Goal: Task Accomplishment & Management: Manage account settings

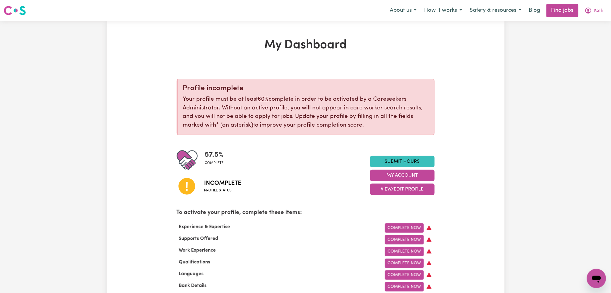
scroll to position [40, 0]
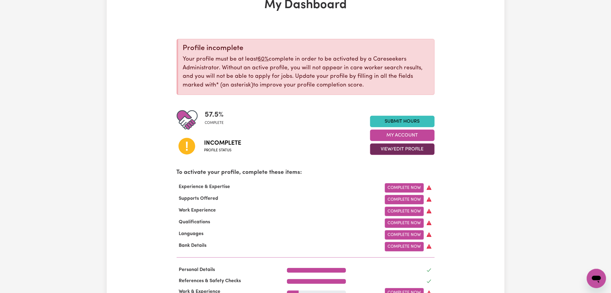
click at [408, 146] on button "View/Edit Profile" at bounding box center [402, 149] width 65 height 11
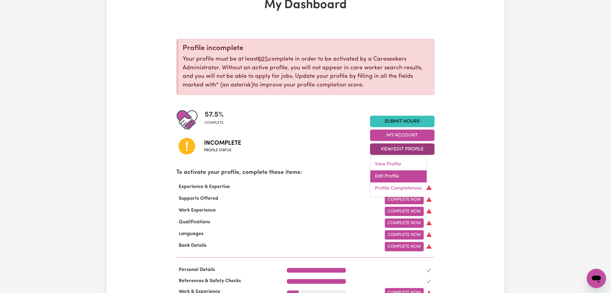
click at [383, 177] on link "Edit Profile" at bounding box center [399, 177] width 56 height 12
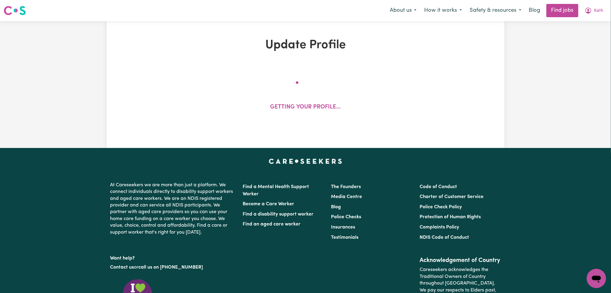
select select "[DEMOGRAPHIC_DATA]"
select select "[DEMOGRAPHIC_DATA] Citizen"
select select "Studying a healthcare related degree or qualification"
select select "65"
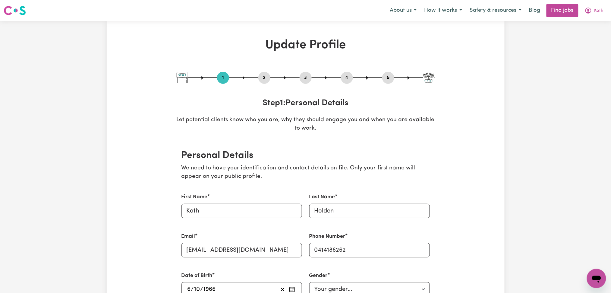
click at [268, 77] on button "2" at bounding box center [265, 78] width 12 height 8
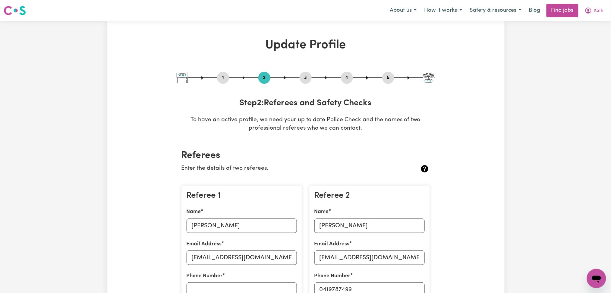
scroll to position [80, 0]
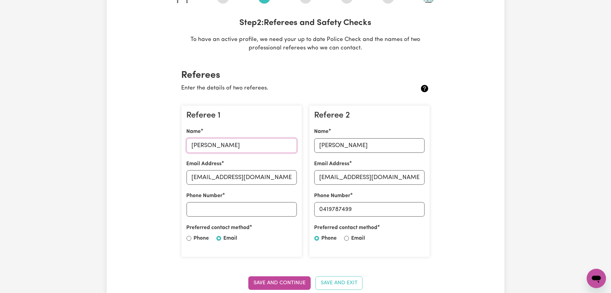
click at [215, 150] on input "[PERSON_NAME]" at bounding box center [242, 145] width 110 height 14
click at [221, 179] on input "[EMAIL_ADDRESS][DOMAIN_NAME]" at bounding box center [242, 177] width 110 height 14
click at [338, 144] on input "[PERSON_NAME]" at bounding box center [370, 145] width 110 height 14
click at [364, 170] on input "[EMAIL_ADDRESS][DOMAIN_NAME]" at bounding box center [370, 177] width 110 height 14
drag, startPoint x: 324, startPoint y: 213, endPoint x: 408, endPoint y: 212, distance: 84.5
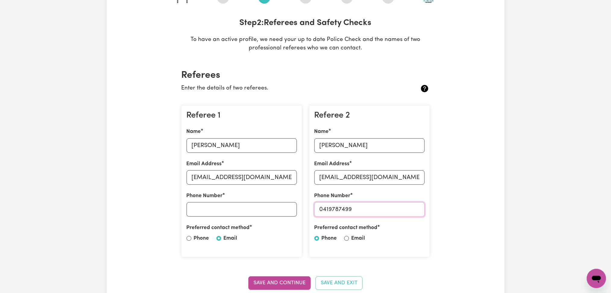
click at [408, 212] on input "0419787499" at bounding box center [370, 209] width 110 height 14
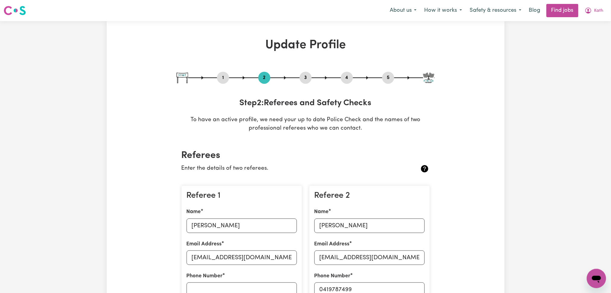
click at [306, 80] on button "3" at bounding box center [306, 78] width 12 height 8
select select "Certificate III (Individual Support)"
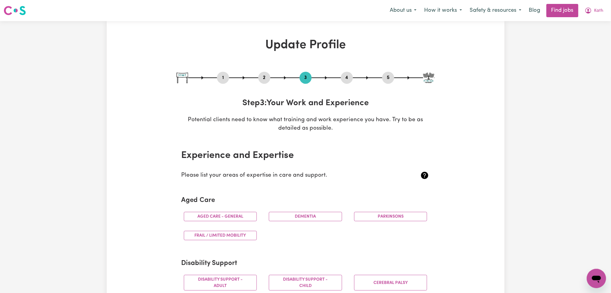
click at [346, 74] on button "4" at bounding box center [347, 78] width 12 height 8
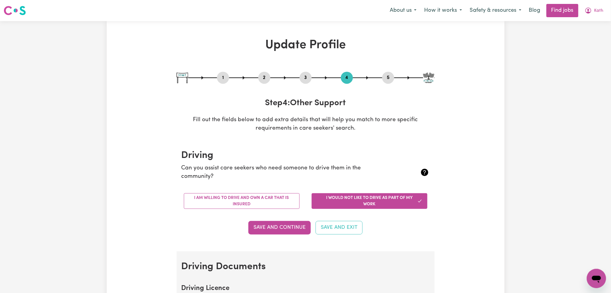
click at [391, 77] on button "5" at bounding box center [389, 78] width 12 height 8
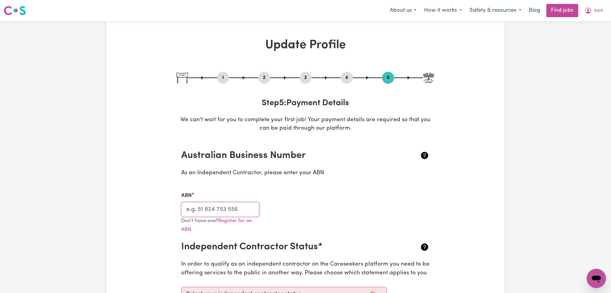
click at [223, 207] on input "ABN" at bounding box center [221, 209] width 78 height 14
drag, startPoint x: 595, startPoint y: 13, endPoint x: 595, endPoint y: 16, distance: 3.0
click at [595, 13] on span "Kath" at bounding box center [599, 11] width 9 height 7
click at [582, 44] on link "Logout" at bounding box center [584, 45] width 48 height 11
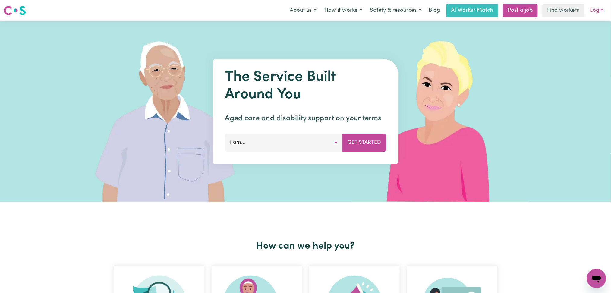
click at [595, 13] on link "Login" at bounding box center [597, 10] width 21 height 13
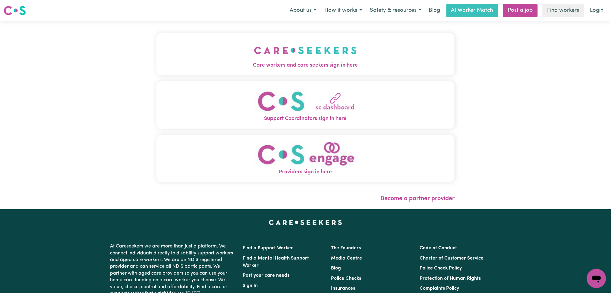
click at [194, 58] on button "Care workers and care seekers sign in here" at bounding box center [306, 54] width 299 height 42
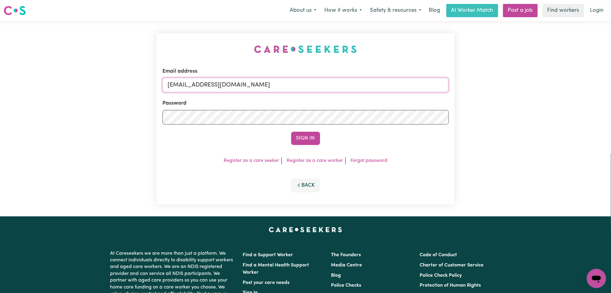
click at [195, 82] on input "[EMAIL_ADDRESS][DOMAIN_NAME]" at bounding box center [306, 85] width 287 height 14
drag, startPoint x: 199, startPoint y: 85, endPoint x: 410, endPoint y: 92, distance: 211.6
click at [410, 92] on div "Email address Superuser~[EMAIL_ADDRESS][DOMAIN_NAME]" at bounding box center [306, 80] width 287 height 25
type input "Superuser~[EMAIL_ADDRESS][DOMAIN_NAME]"
click at [317, 137] on button "Sign In" at bounding box center [305, 138] width 29 height 13
